Goal: Transaction & Acquisition: Purchase product/service

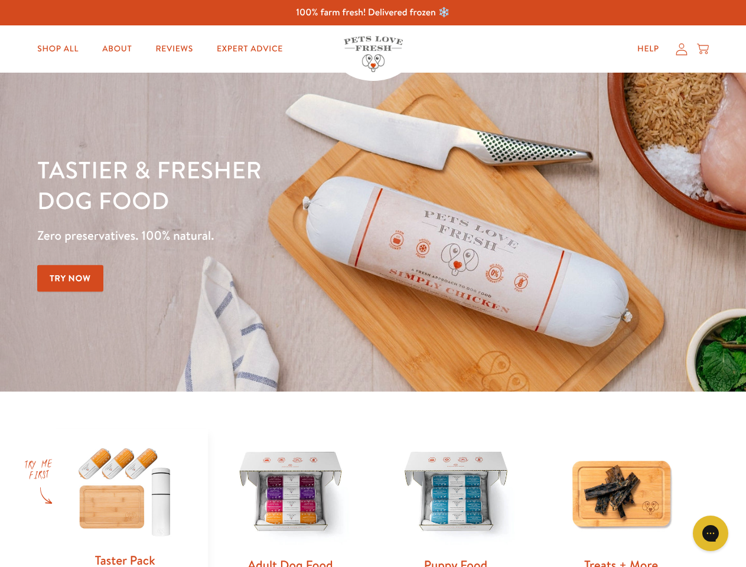
click at [373, 284] on div "Tastier & fresher dog food Zero preservatives. 100% natural. Try Now" at bounding box center [261, 232] width 448 height 156
click at [711, 533] on icon "Gorgias live chat" at bounding box center [710, 532] width 11 height 11
